Goal: Task Accomplishment & Management: Complete application form

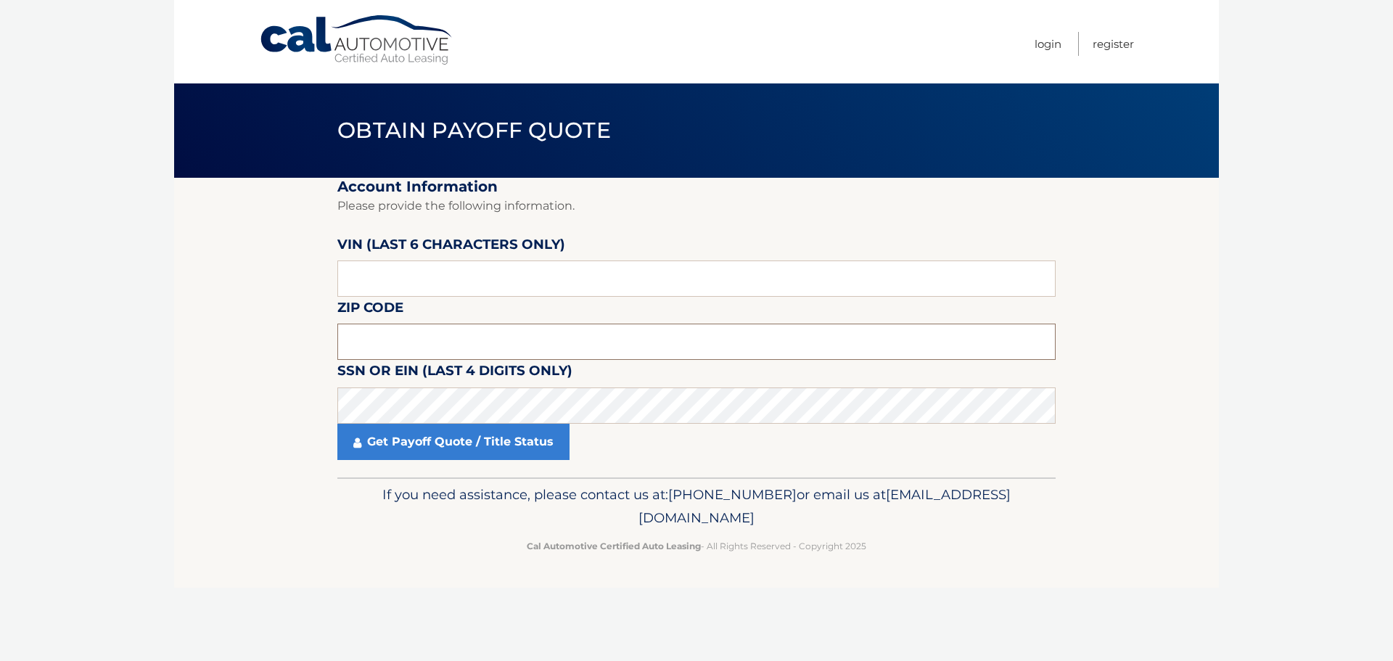
click at [566, 348] on input "text" at bounding box center [696, 342] width 718 height 36
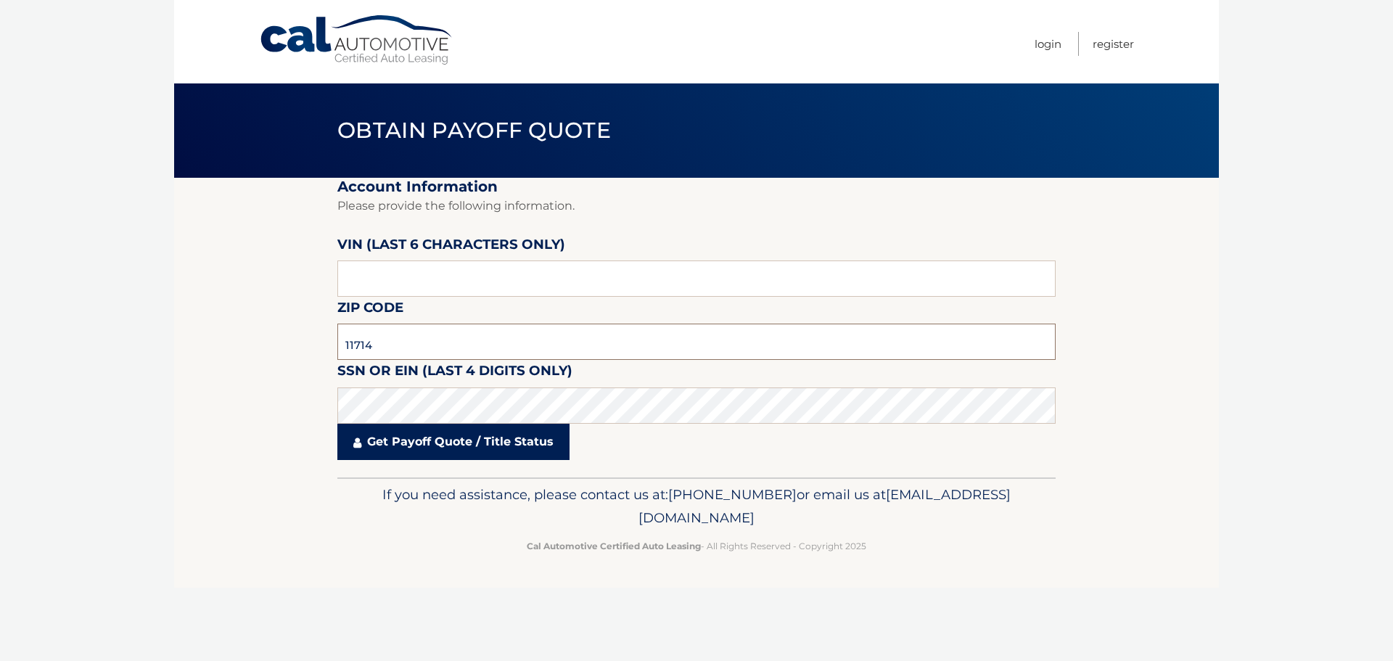
type input "11714"
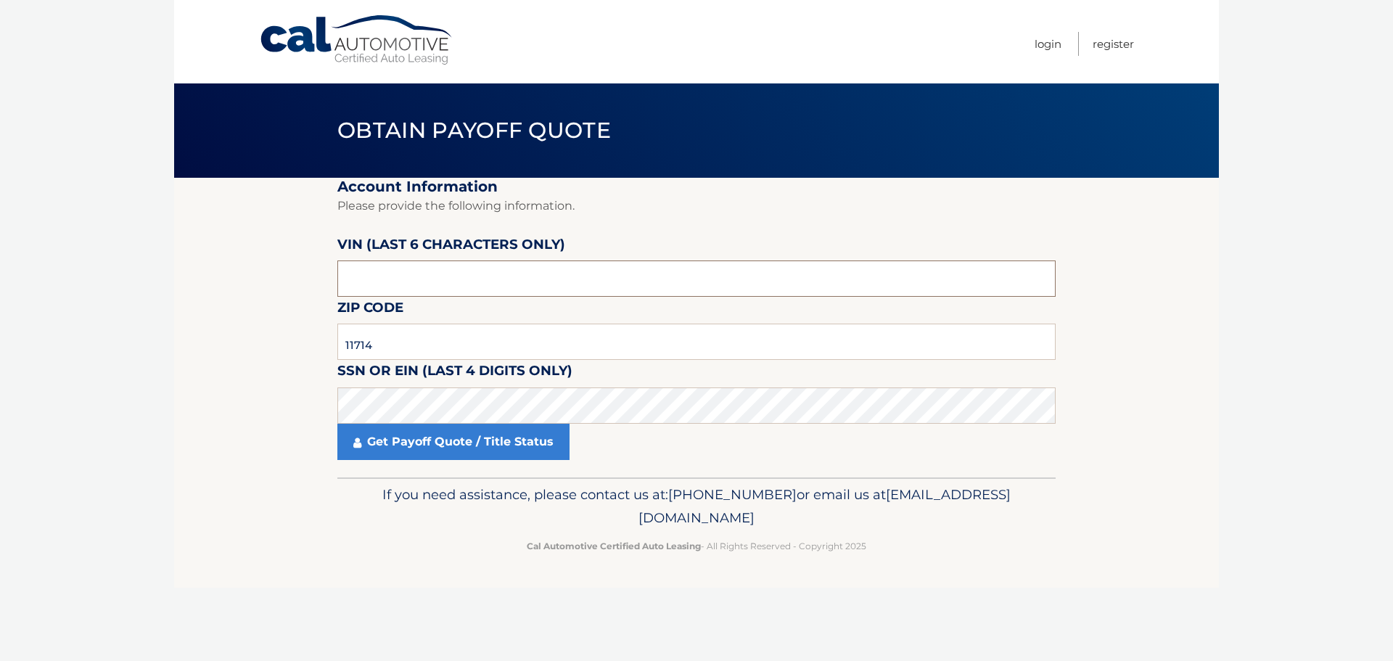
click at [417, 278] on input "text" at bounding box center [696, 279] width 718 height 36
click at [351, 282] on input "o14310" at bounding box center [696, 279] width 718 height 36
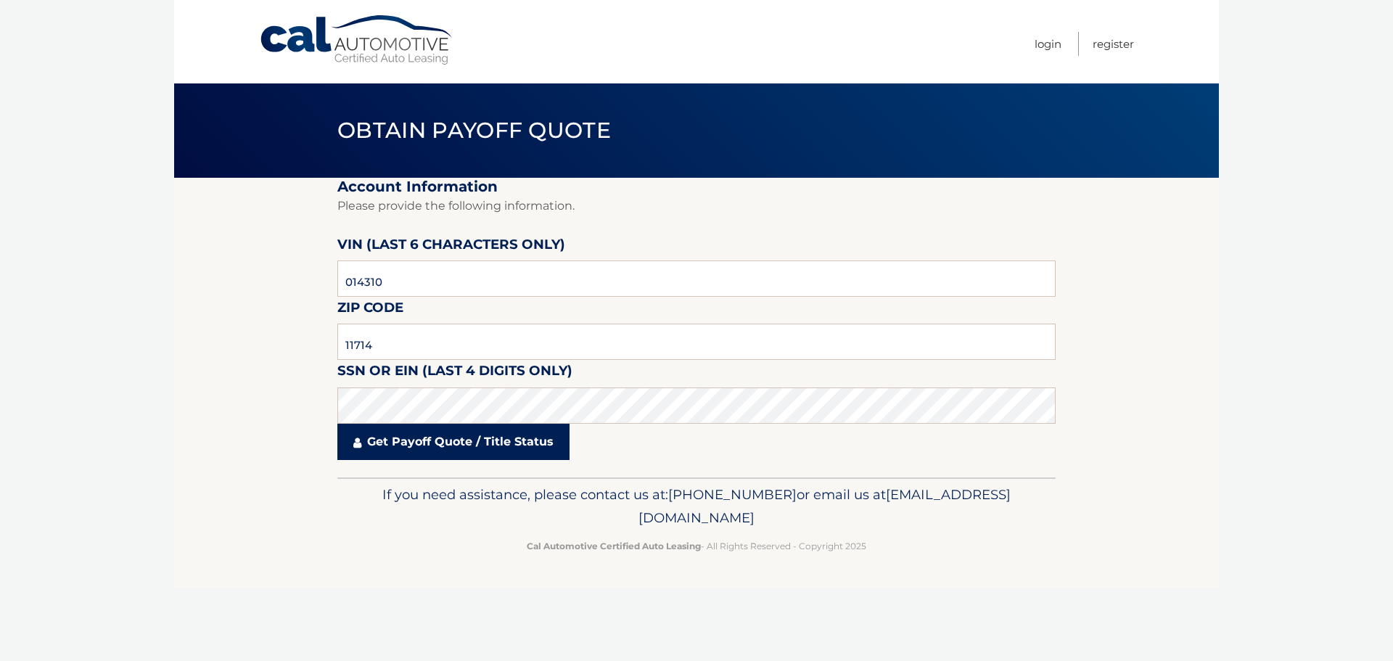
click at [458, 436] on link "Get Payoff Quote / Title Status" at bounding box center [453, 442] width 232 height 36
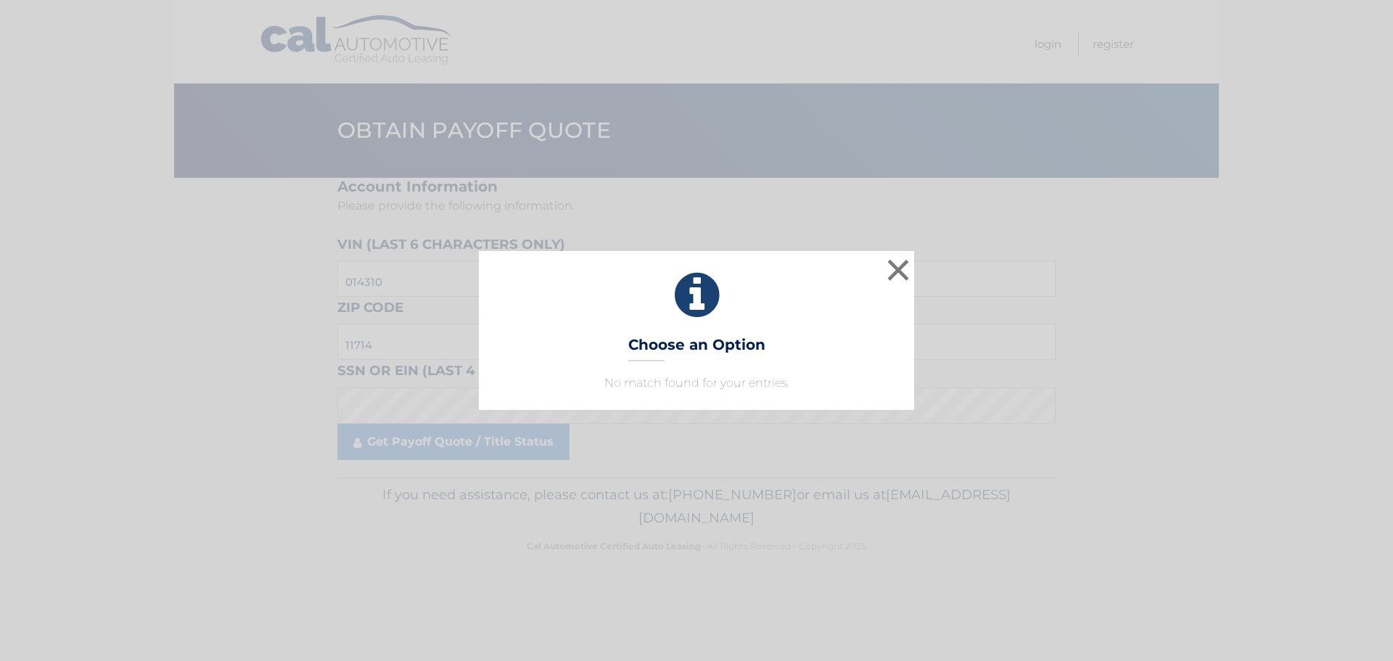
click at [503, 441] on div "× Choose an Option No match found for your entries. This is what you see on sec…" at bounding box center [696, 330] width 1393 height 661
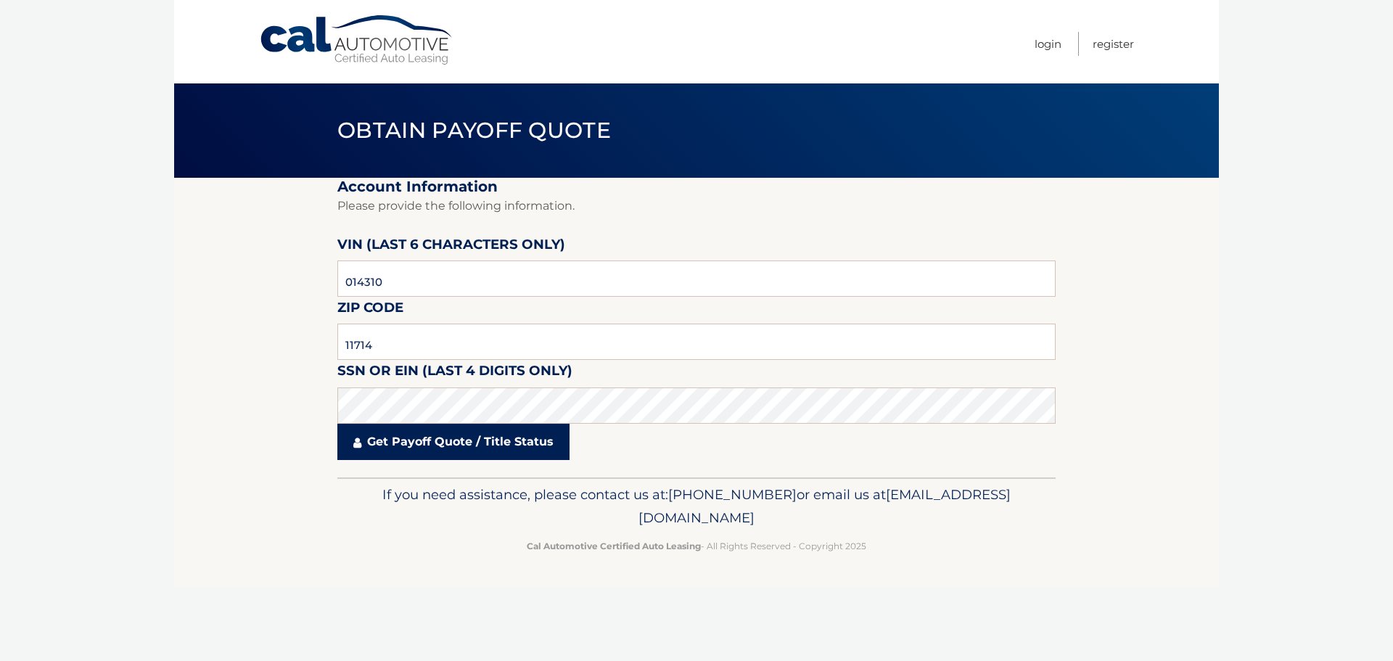
click at [488, 442] on link "Get Payoff Quote / Title Status" at bounding box center [453, 442] width 232 height 36
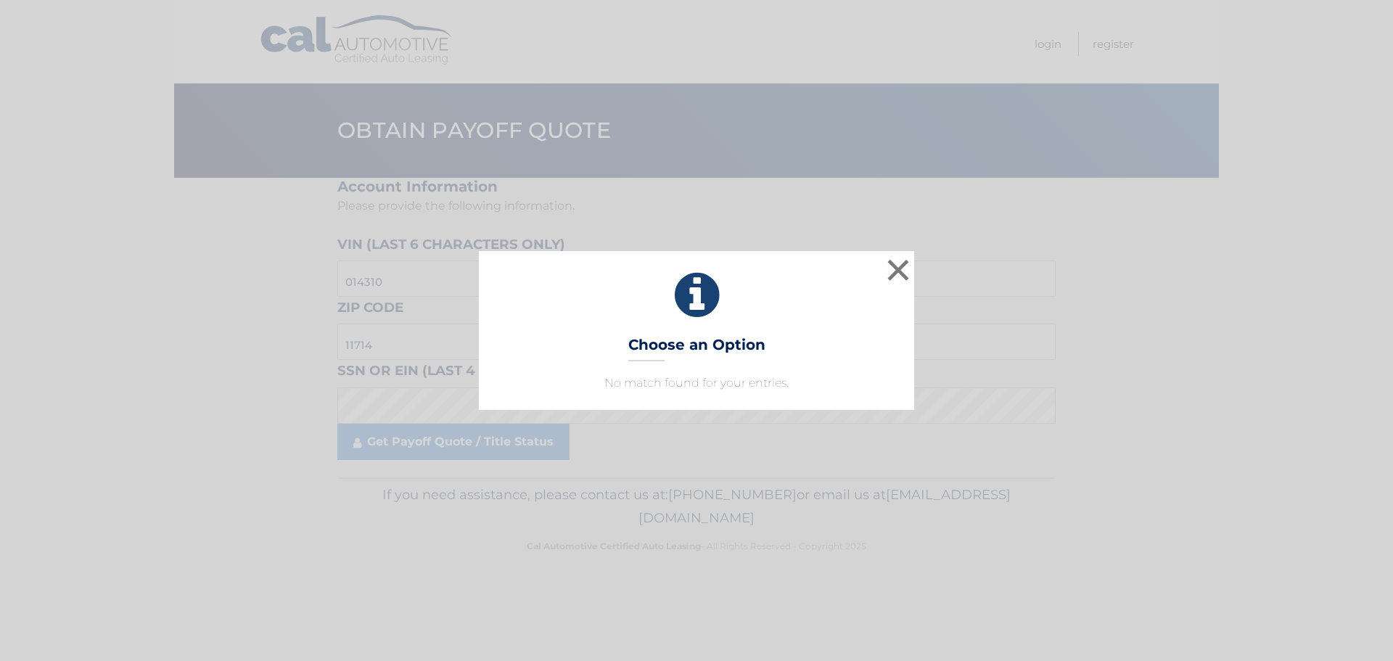
click at [917, 263] on div "× Choose an Option No match found for your entries. This is what you see on sec…" at bounding box center [697, 330] width 1382 height 158
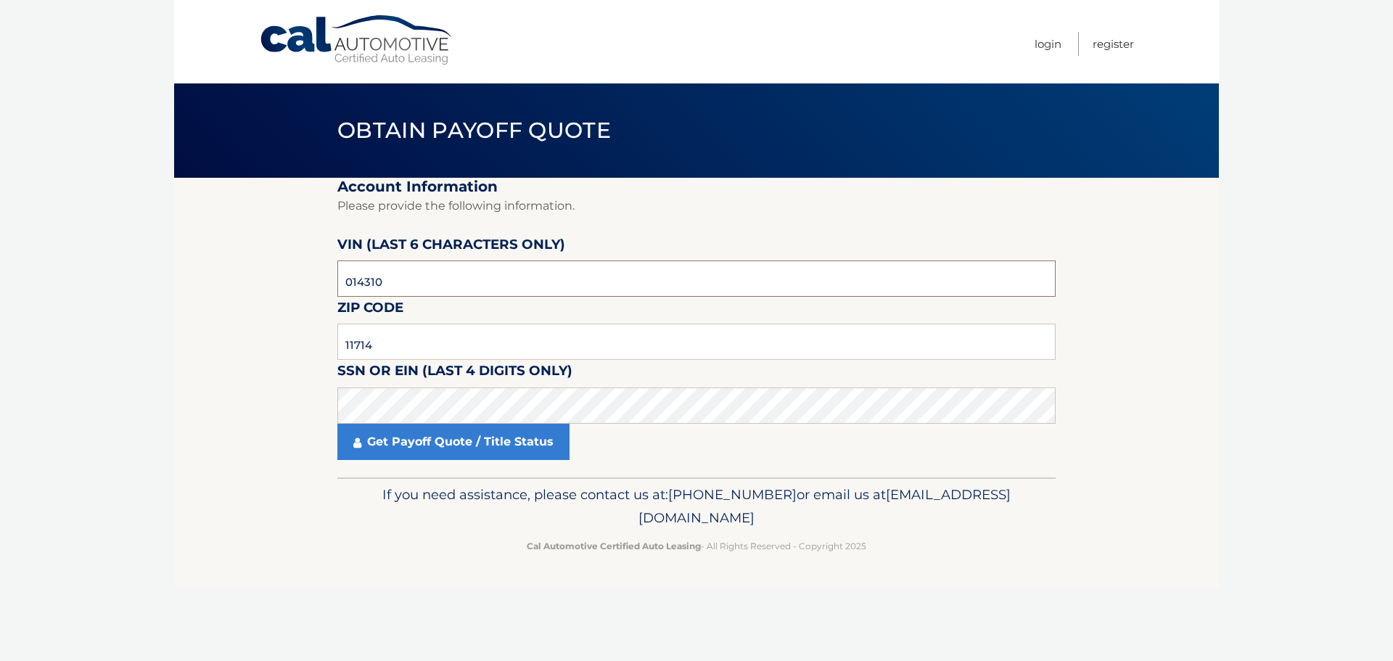
click at [427, 279] on input "014310" at bounding box center [696, 279] width 718 height 36
type input "0*****"
type input "014310"
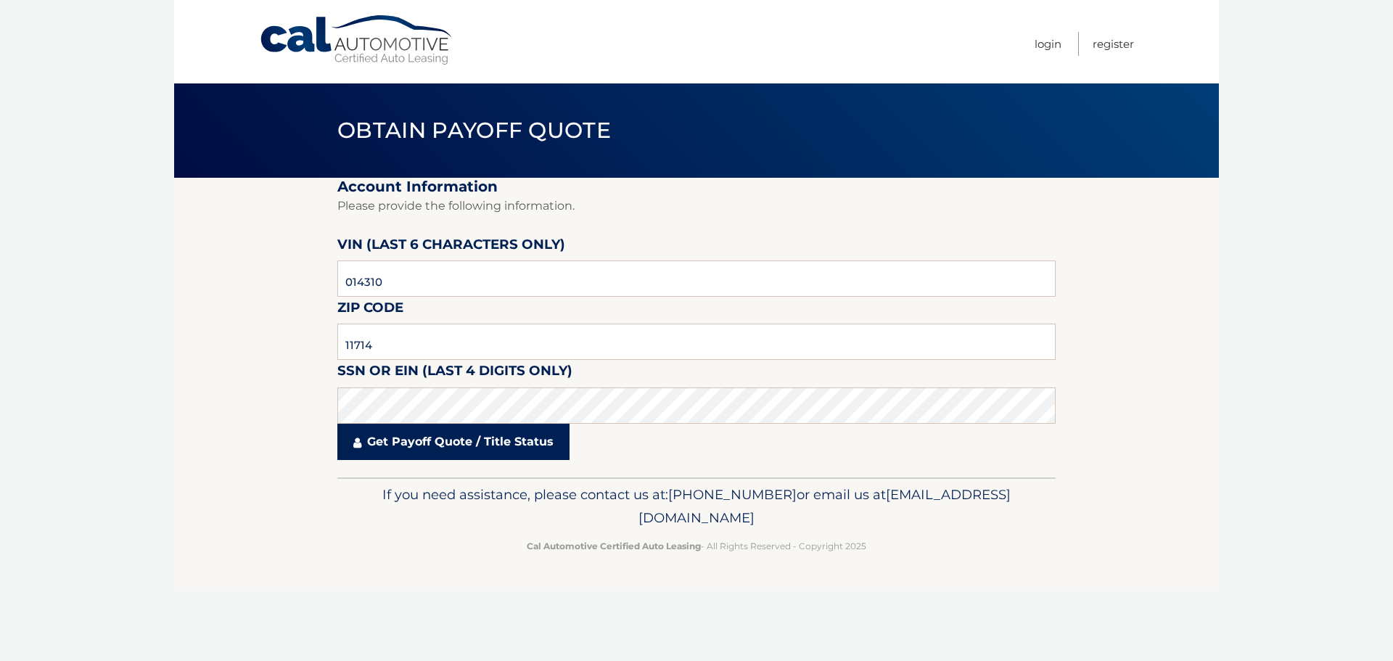
click at [414, 436] on link "Get Payoff Quote / Title Status" at bounding box center [453, 442] width 232 height 36
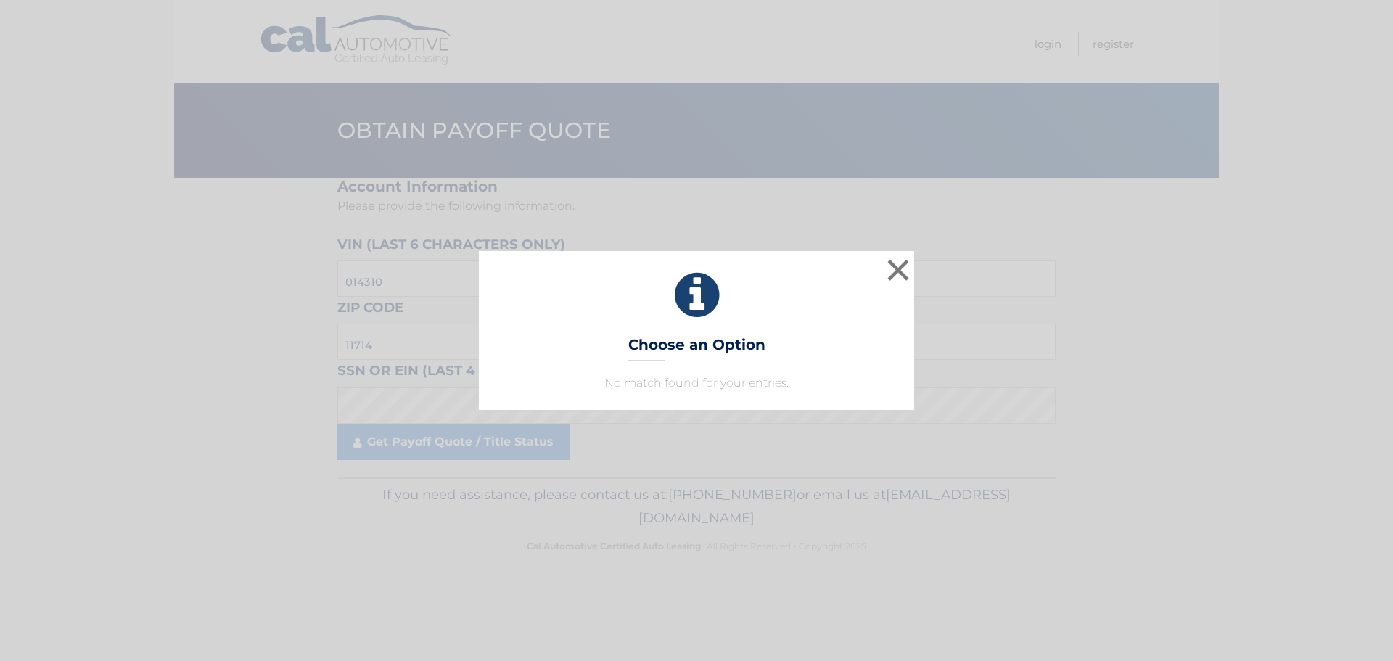
click at [914, 272] on div "× Choose an Option No match found for your entries. This is what you see on sec…" at bounding box center [696, 330] width 435 height 158
click at [902, 272] on button "×" at bounding box center [898, 269] width 29 height 29
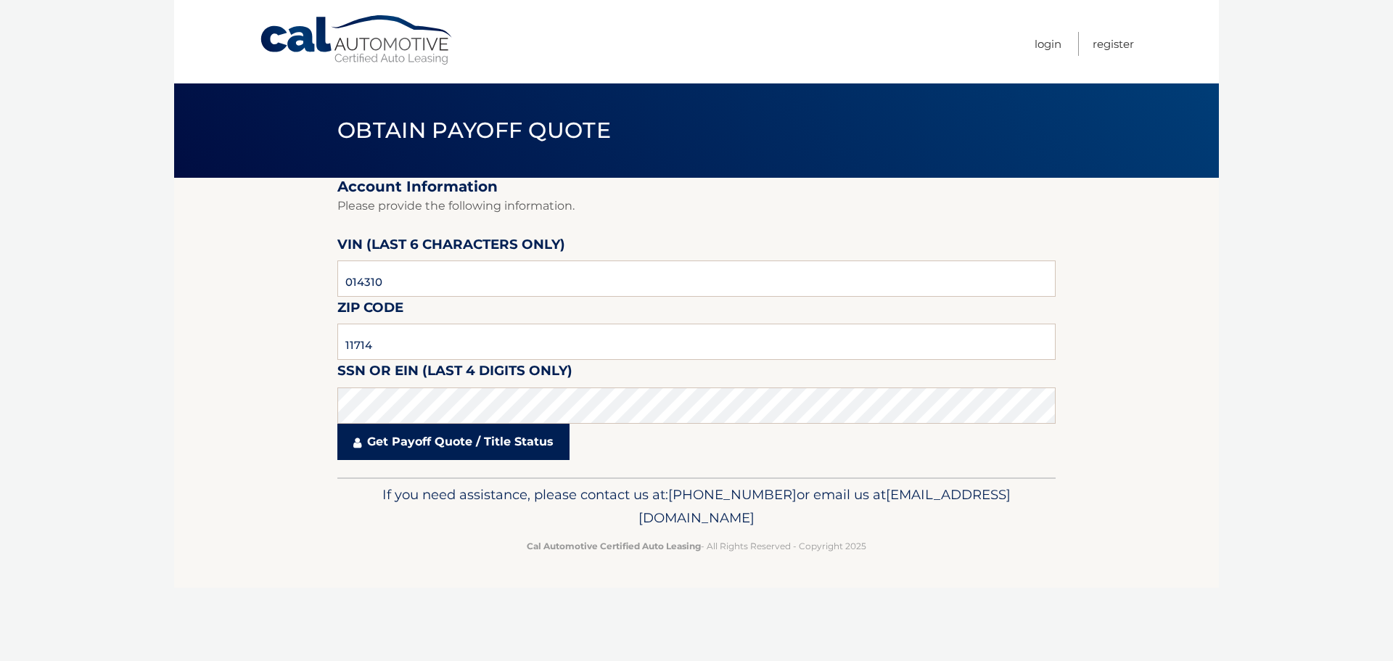
click at [441, 447] on link "Get Payoff Quote / Title Status" at bounding box center [453, 442] width 232 height 36
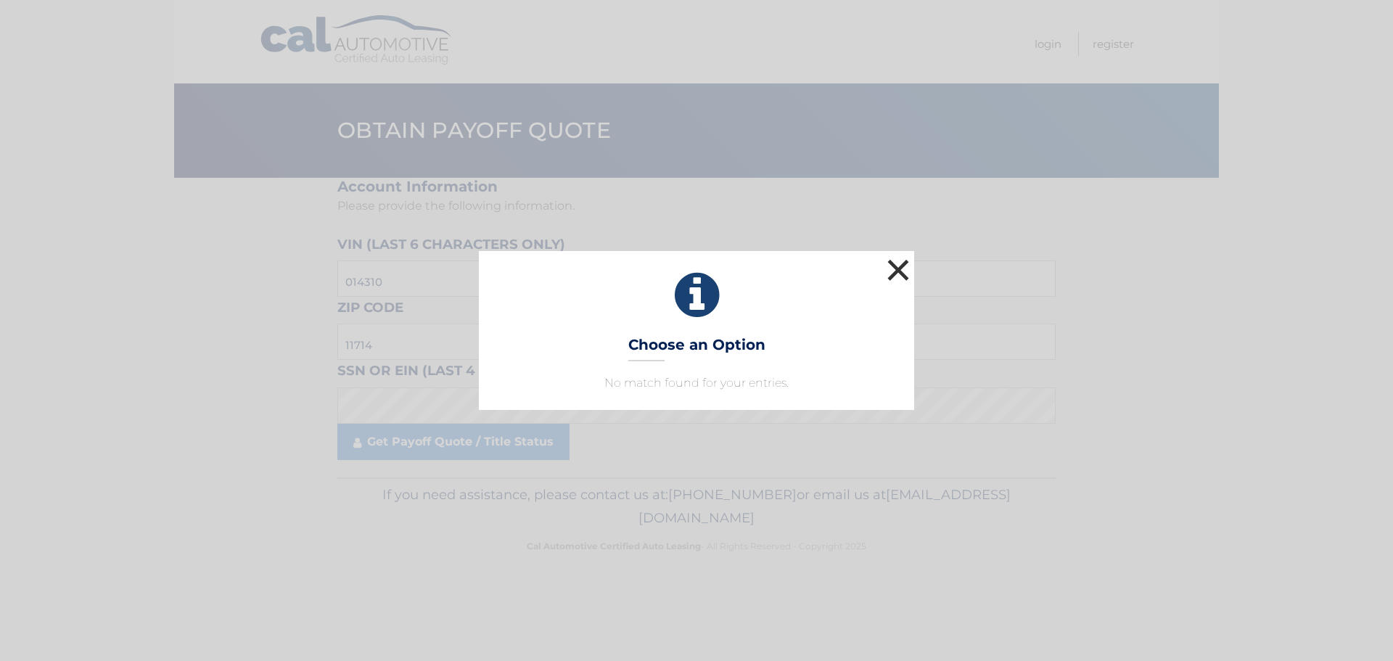
click at [906, 271] on button "×" at bounding box center [898, 269] width 29 height 29
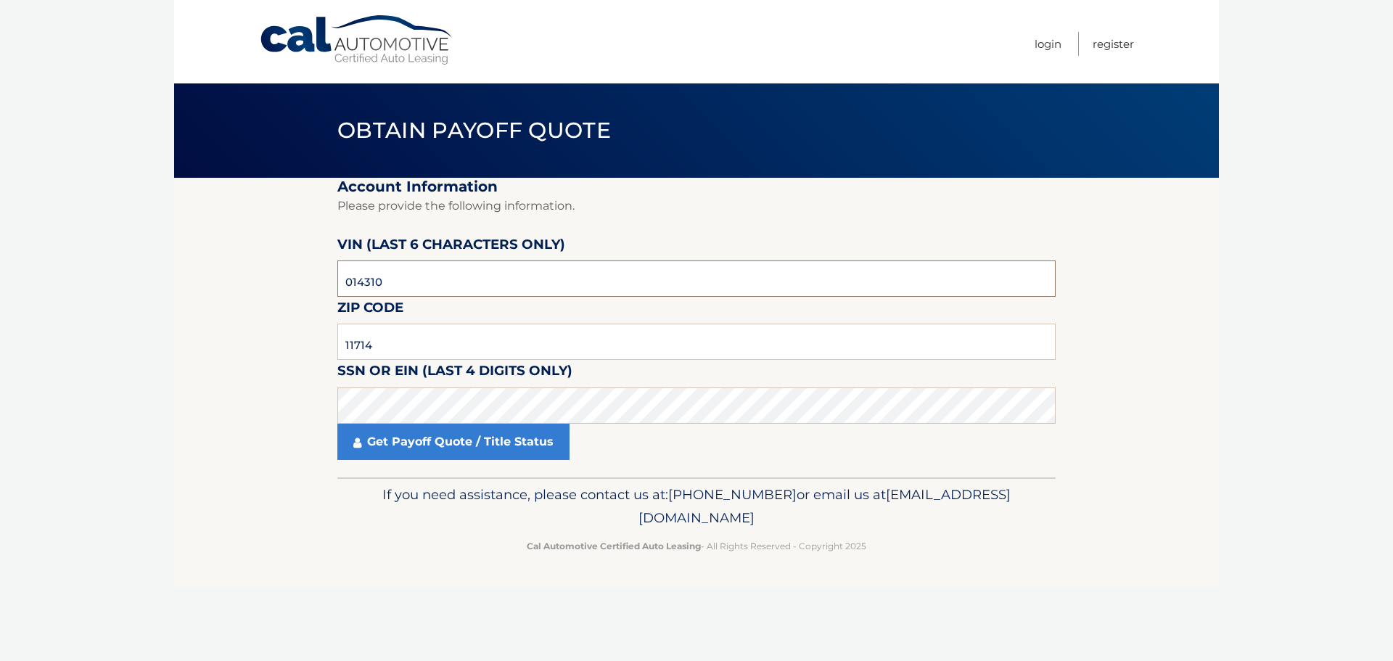
click at [435, 279] on input "014310" at bounding box center [696, 279] width 718 height 36
click at [418, 348] on input "11714" at bounding box center [696, 342] width 718 height 36
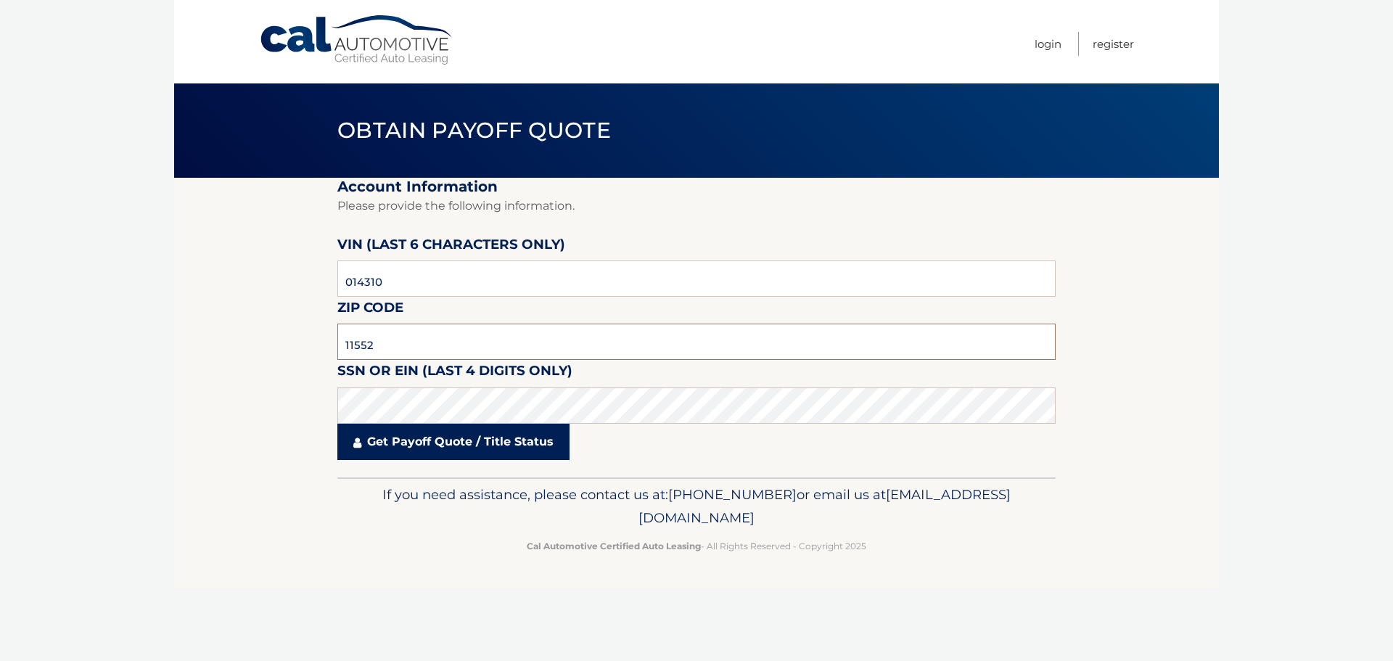
type input "11552"
click at [434, 433] on link "Get Payoff Quote / Title Status" at bounding box center [453, 442] width 232 height 36
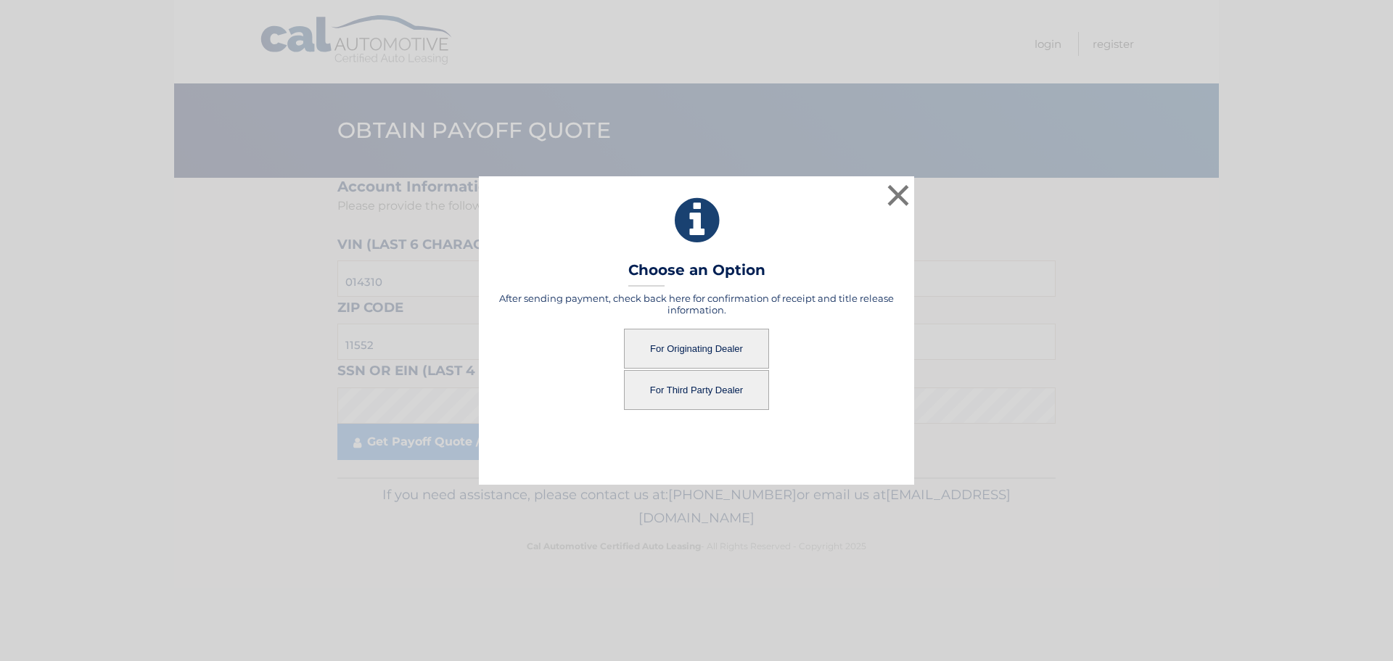
click at [707, 393] on button "For Third Party Dealer" at bounding box center [696, 390] width 145 height 40
click at [687, 384] on button "For Third Party Dealer" at bounding box center [696, 390] width 145 height 40
click at [898, 191] on button "×" at bounding box center [898, 195] width 29 height 29
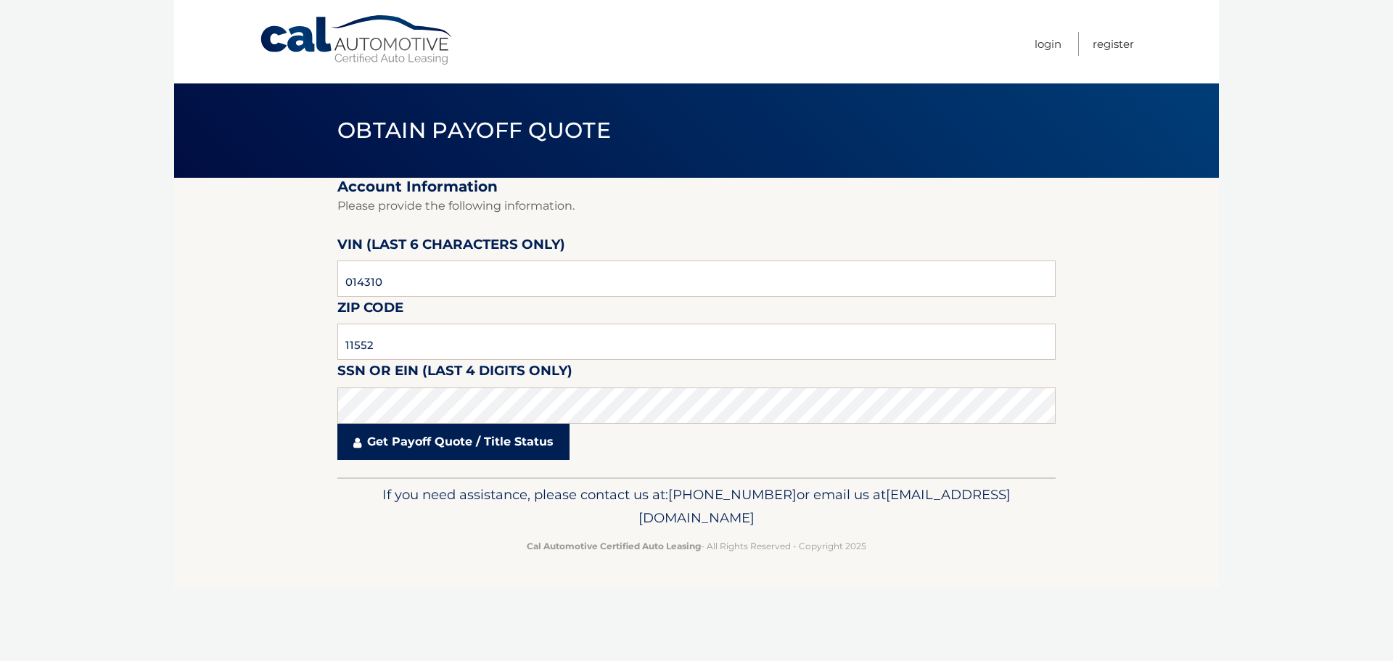
click at [535, 442] on link "Get Payoff Quote / Title Status" at bounding box center [453, 442] width 232 height 36
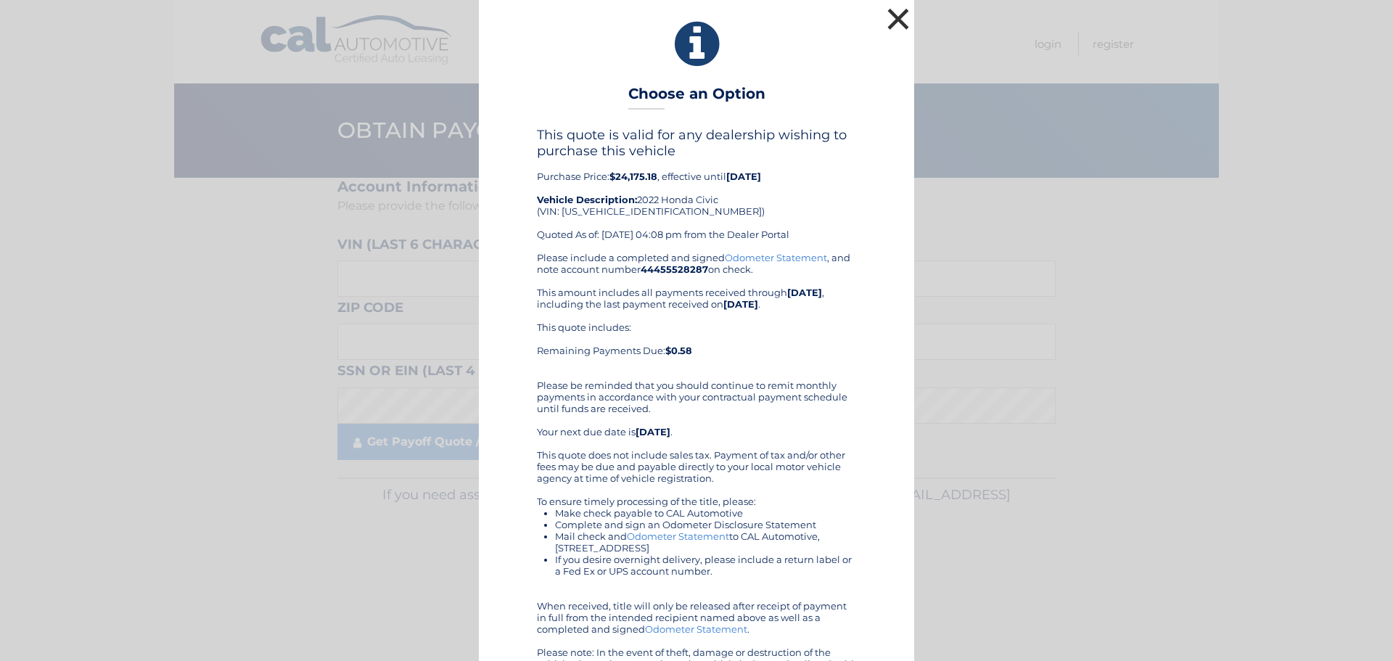
click at [893, 15] on button "×" at bounding box center [898, 18] width 29 height 29
